Goal: Information Seeking & Learning: Learn about a topic

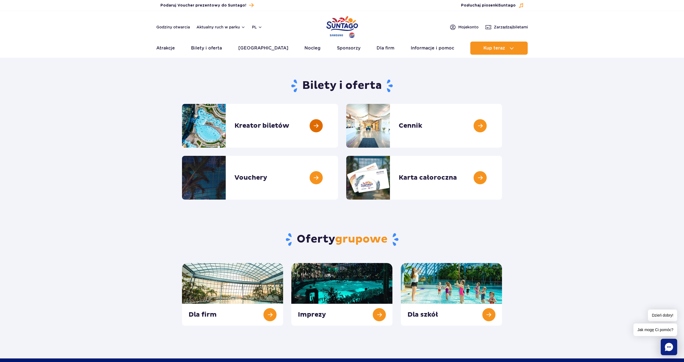
click at [338, 123] on link at bounding box center [338, 126] width 0 height 44
click at [502, 124] on link at bounding box center [502, 126] width 0 height 44
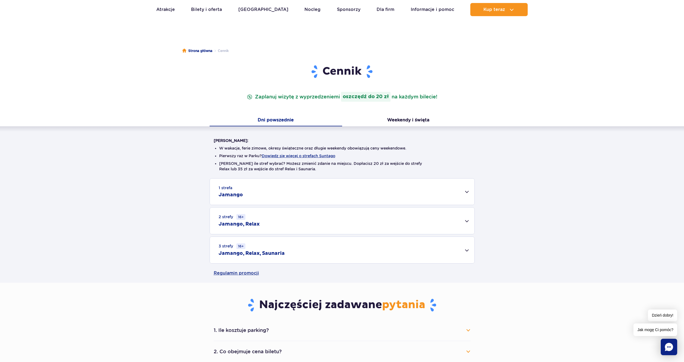
scroll to position [27, 0]
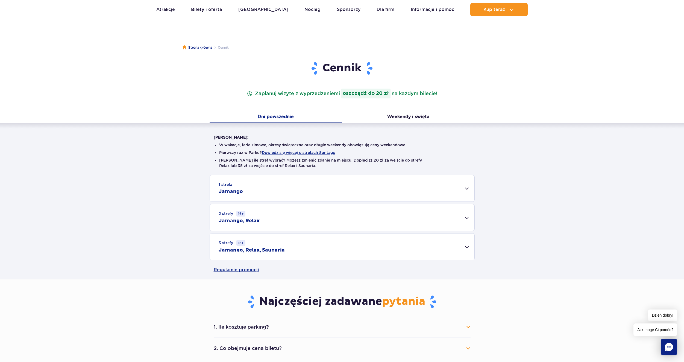
click at [468, 246] on div "3 strefy 16+ Jamango, Relax, Saunaria" at bounding box center [342, 246] width 265 height 27
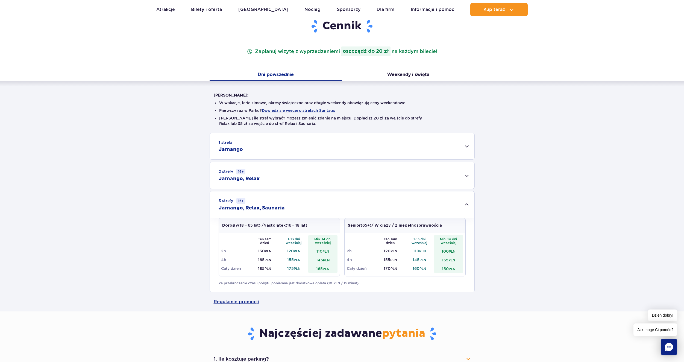
scroll to position [82, 0]
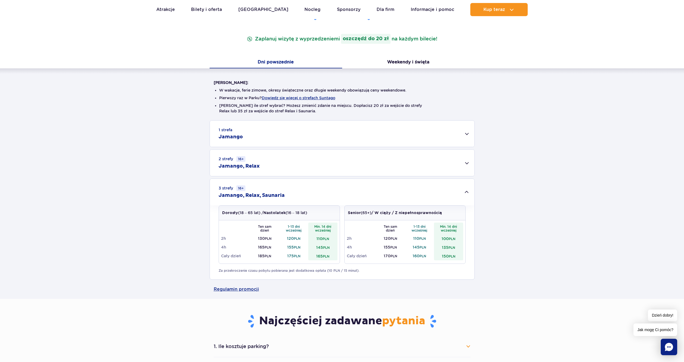
click at [470, 190] on div "3 strefy 16+ Jamango, Relax, Saunaria" at bounding box center [342, 192] width 265 height 27
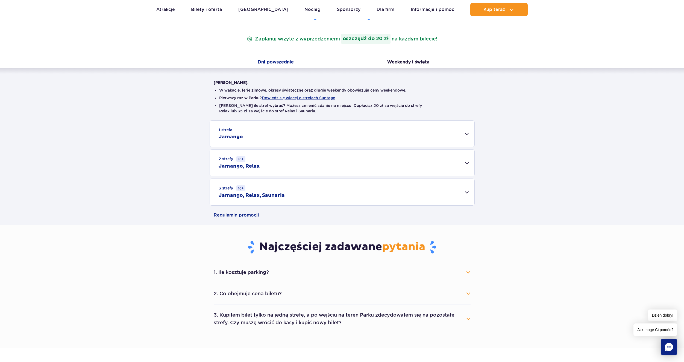
click at [465, 135] on div "1 strefa Jamango" at bounding box center [342, 134] width 265 height 26
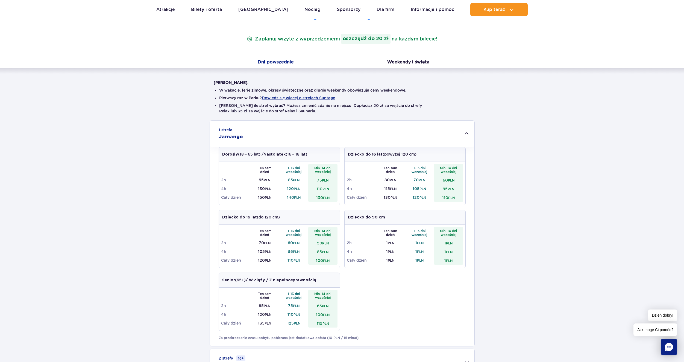
click at [465, 134] on div "1 strefa Jamango" at bounding box center [342, 134] width 265 height 26
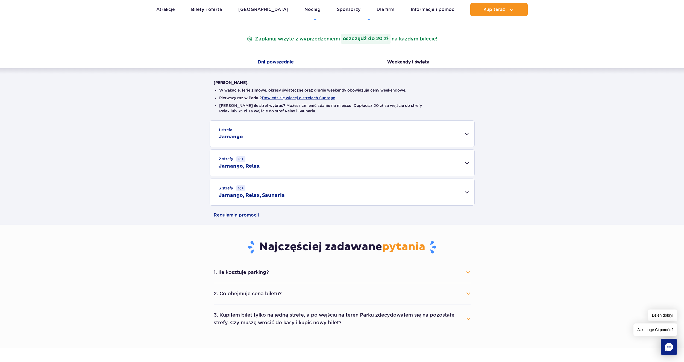
click at [465, 196] on div "3 strefy 16+ Jamango, Relax, Saunaria" at bounding box center [342, 192] width 265 height 27
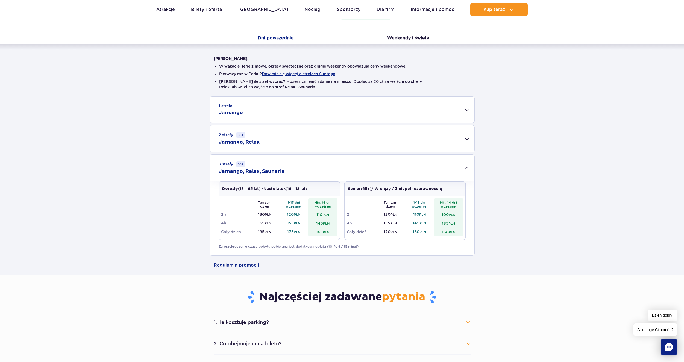
scroll to position [109, 0]
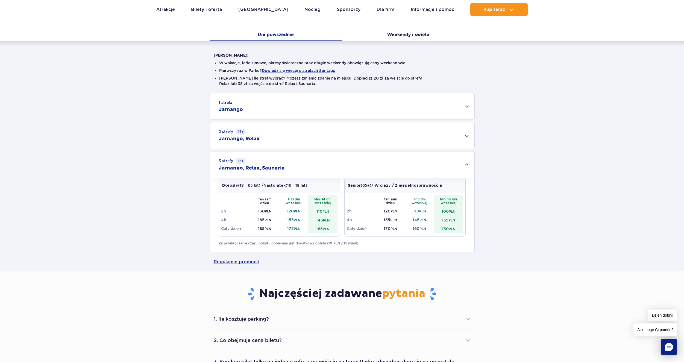
click at [464, 163] on div "3 strefy 16+ Jamango, Relax, Saunaria" at bounding box center [342, 164] width 265 height 27
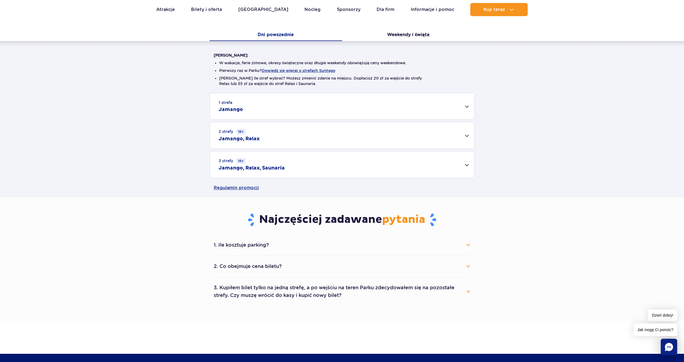
click at [466, 116] on div "1 strefa Jamango" at bounding box center [342, 106] width 265 height 26
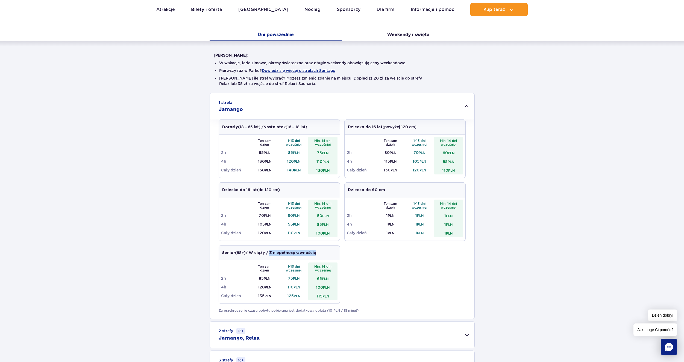
drag, startPoint x: 271, startPoint y: 253, endPoint x: 314, endPoint y: 255, distance: 43.2
click at [314, 255] on p "Senior (65+) / W ciąży / Z niepełnosprawnością" at bounding box center [269, 253] width 94 height 6
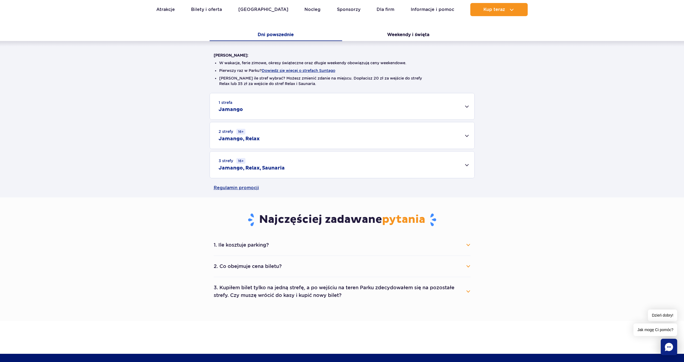
drag, startPoint x: 383, startPoint y: 172, endPoint x: 375, endPoint y: 171, distance: 8.0
click at [382, 172] on div "3 strefy 16+ Jamango, Relax, Saunaria" at bounding box center [342, 164] width 265 height 27
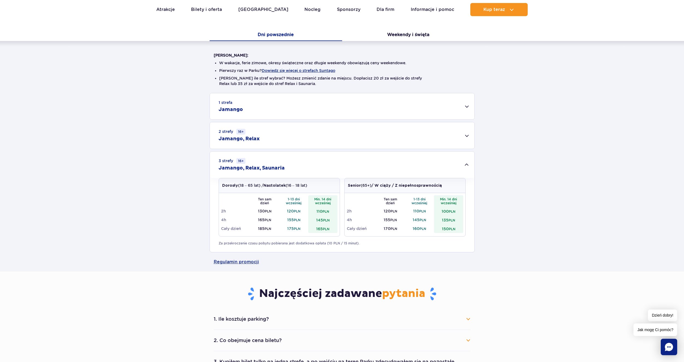
click at [357, 139] on div "2 strefy 16+ Jamango, Relax" at bounding box center [342, 135] width 265 height 27
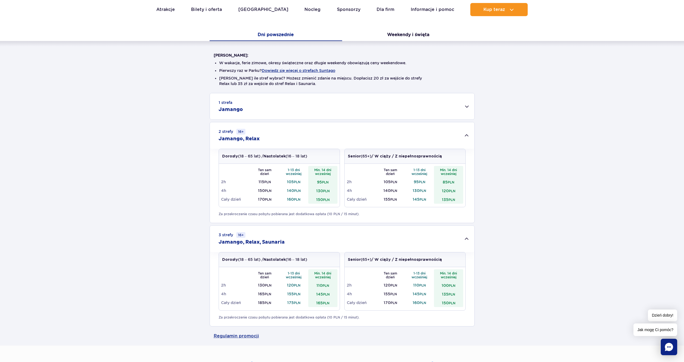
click at [366, 115] on div "1 strefa Jamango" at bounding box center [342, 106] width 265 height 26
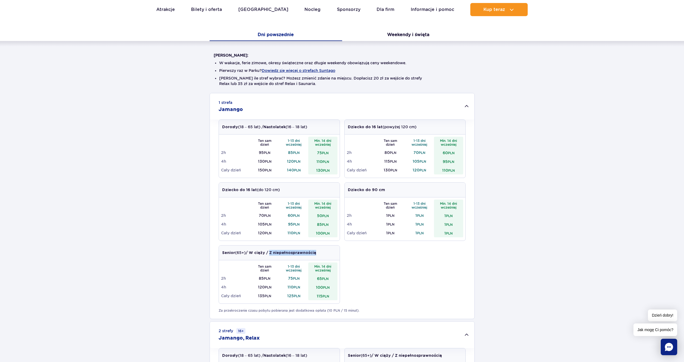
drag, startPoint x: 271, startPoint y: 251, endPoint x: 319, endPoint y: 252, distance: 48.4
click at [319, 252] on div "Senior (65+) / W ciąży / Z niepełnosprawnością" at bounding box center [279, 252] width 121 height 15
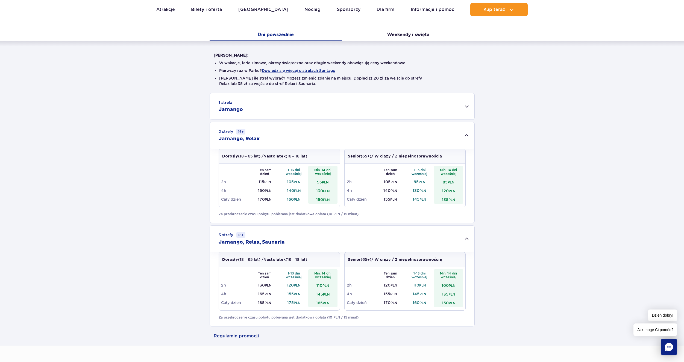
click at [302, 113] on div "1 strefa Jamango" at bounding box center [342, 106] width 265 height 26
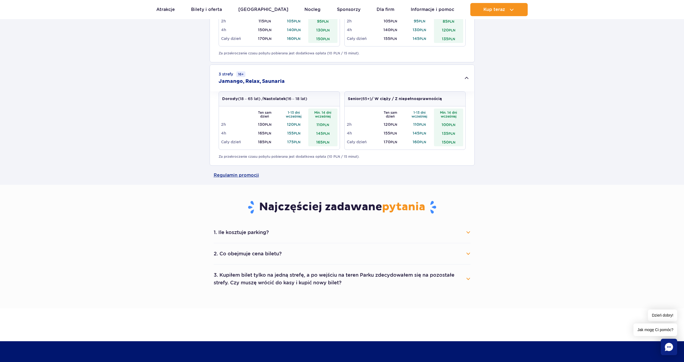
scroll to position [273, 0]
